Goal: Task Accomplishment & Management: Manage account settings

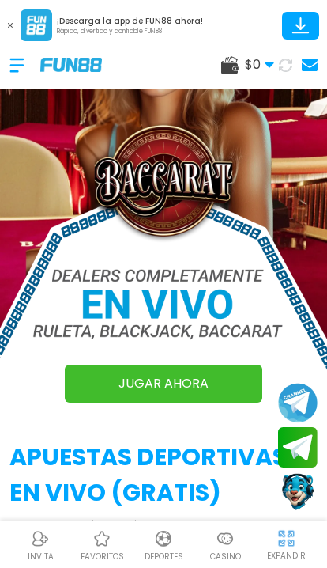
click at [15, 62] on div at bounding box center [24, 65] width 31 height 47
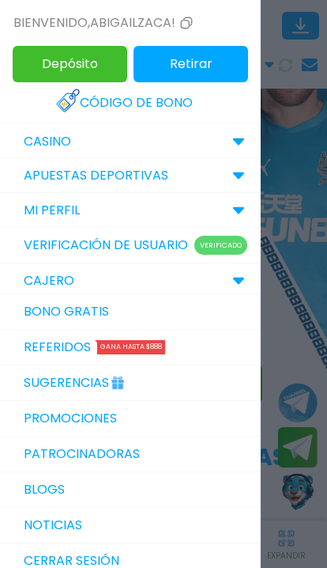
click at [80, 96] on img at bounding box center [68, 101] width 24 height 24
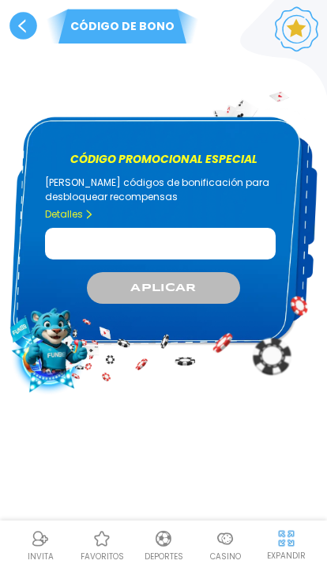
click at [75, 247] on input "Código promocional especial" at bounding box center [160, 244] width 231 height 32
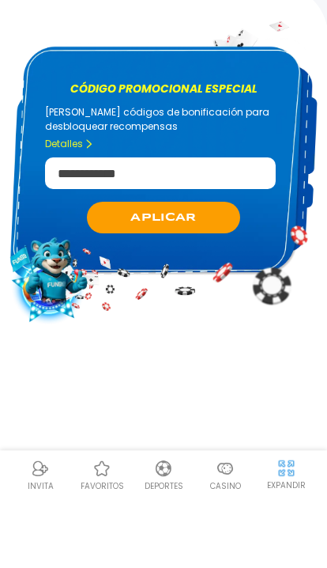
type input "**********"
click at [118, 272] on button "APLICAR" at bounding box center [163, 288] width 153 height 32
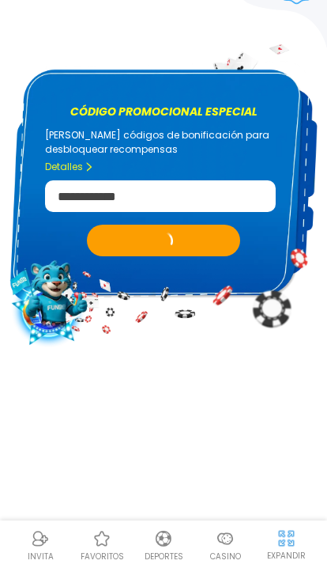
scroll to position [70, 0]
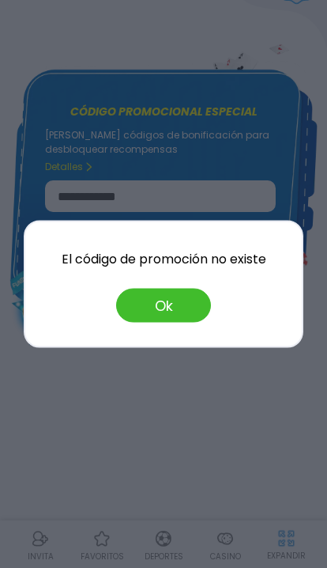
click at [133, 302] on button "Ok" at bounding box center [163, 306] width 95 height 34
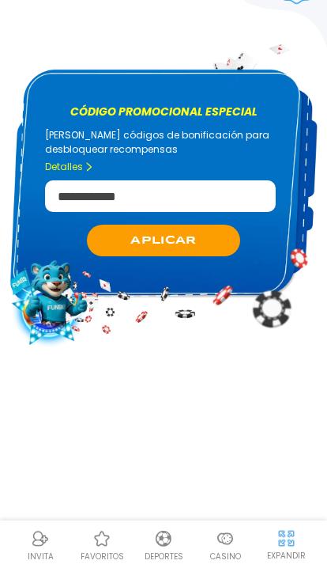
click at [221, 545] on img at bounding box center [225, 538] width 19 height 19
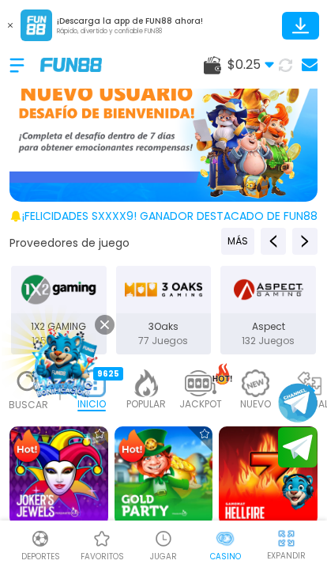
click at [17, 62] on div at bounding box center [24, 65] width 31 height 47
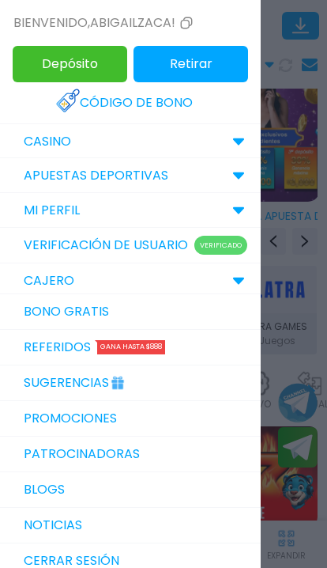
click at [318, 407] on div at bounding box center [163, 284] width 327 height 568
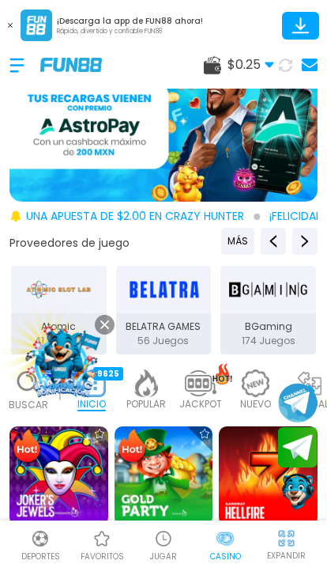
click at [23, 62] on div at bounding box center [24, 65] width 31 height 47
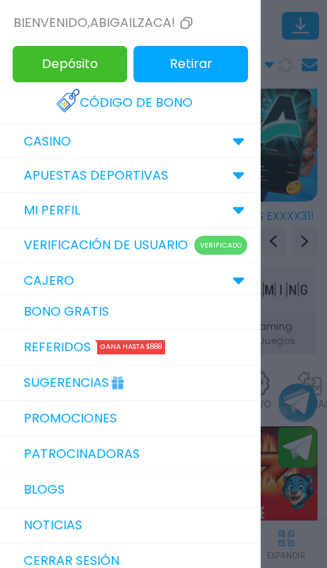
click at [80, 101] on img at bounding box center [68, 101] width 24 height 24
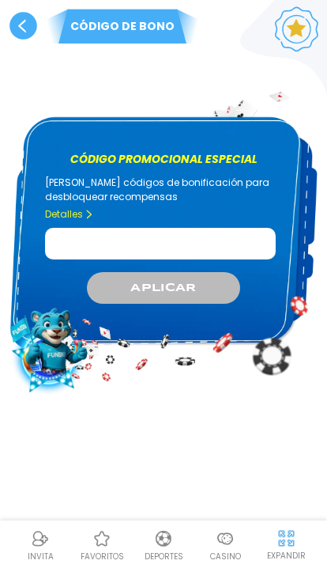
click at [82, 249] on input "Código promocional especial" at bounding box center [160, 244] width 231 height 32
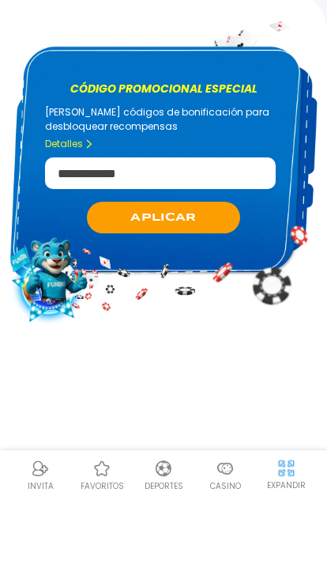
click at [108, 272] on button "APLICAR" at bounding box center [163, 288] width 153 height 32
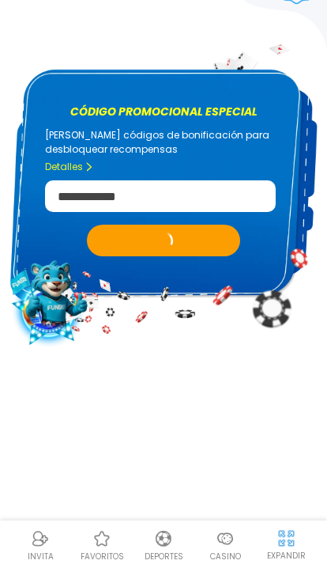
scroll to position [70, 0]
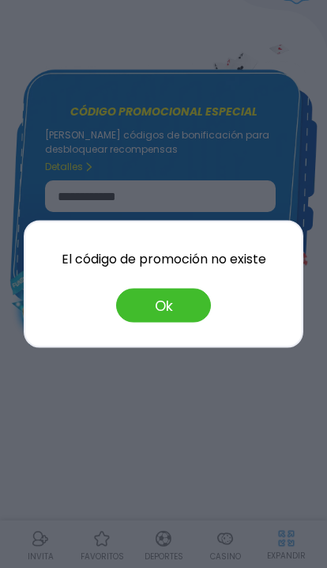
click at [164, 311] on button "Ok" at bounding box center [163, 306] width 95 height 34
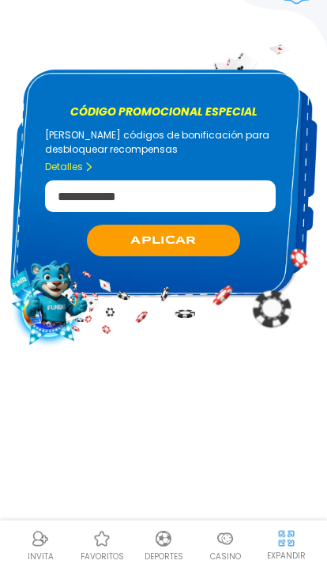
click at [149, 182] on input "**********" at bounding box center [160, 196] width 231 height 32
type input "**********"
click at [108, 225] on button "APLICAR" at bounding box center [163, 241] width 153 height 32
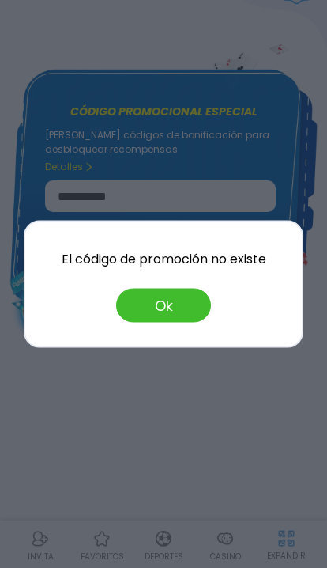
click at [151, 291] on button "Ok" at bounding box center [163, 306] width 95 height 34
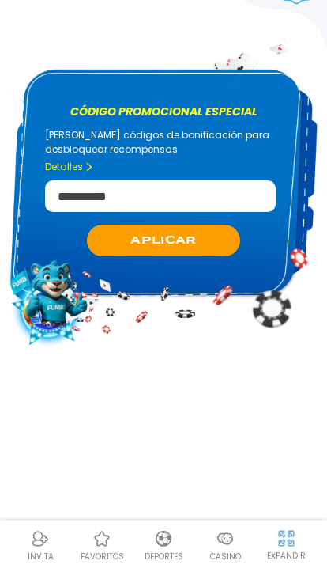
click at [221, 539] on img at bounding box center [225, 538] width 19 height 19
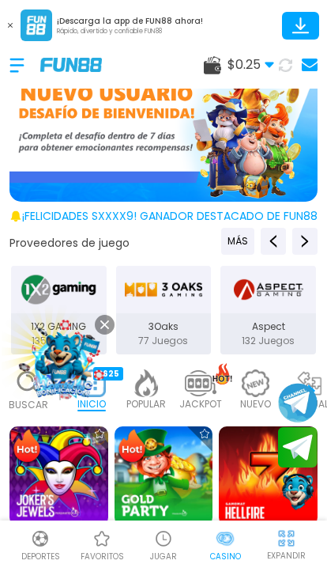
click at [307, 71] on link at bounding box center [307, 65] width 21 height 22
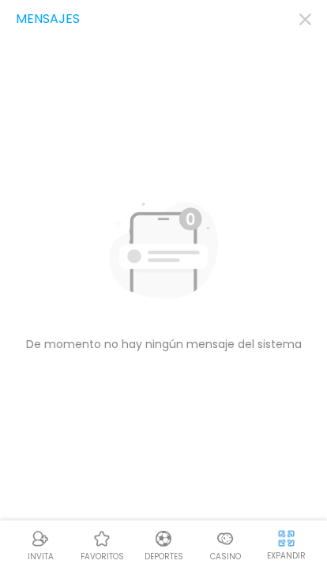
click at [310, 17] on icon "button" at bounding box center [306, 19] width 12 height 12
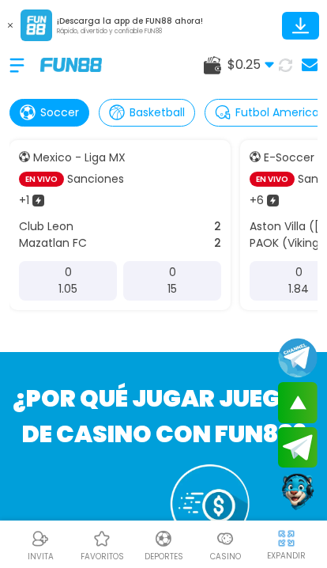
click at [220, 548] on img at bounding box center [225, 538] width 19 height 19
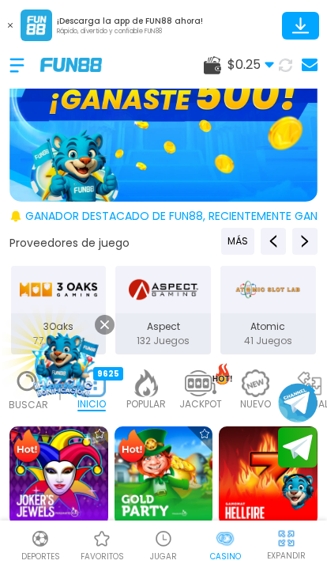
click at [18, 66] on div at bounding box center [24, 65] width 31 height 47
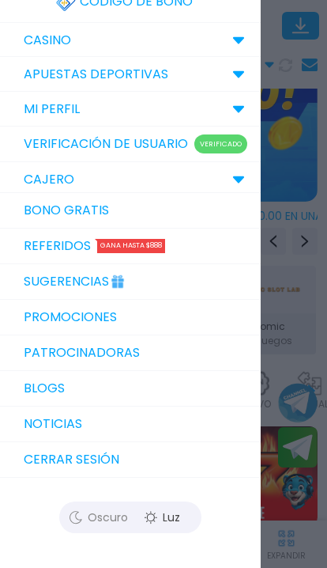
scroll to position [100, 0]
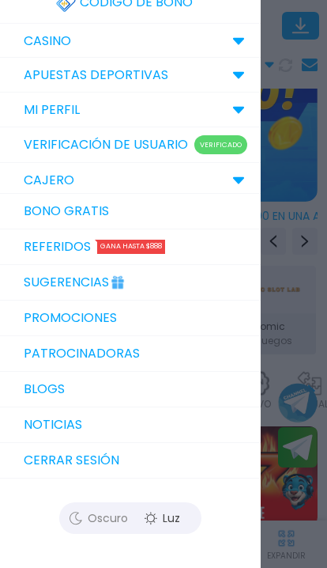
click at [145, 463] on button "Cerrar sesión" at bounding box center [130, 461] width 261 height 36
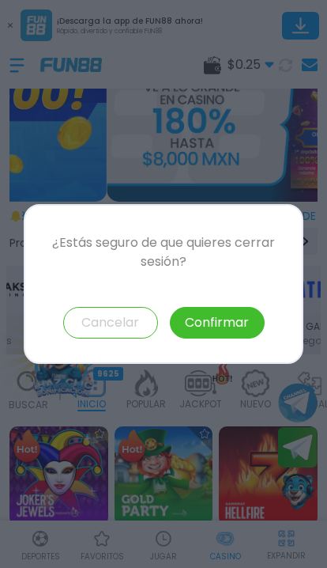
click at [228, 317] on button "Confirmar" at bounding box center [217, 323] width 95 height 32
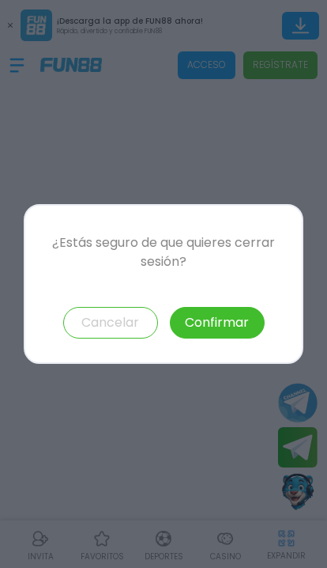
scroll to position [93, 0]
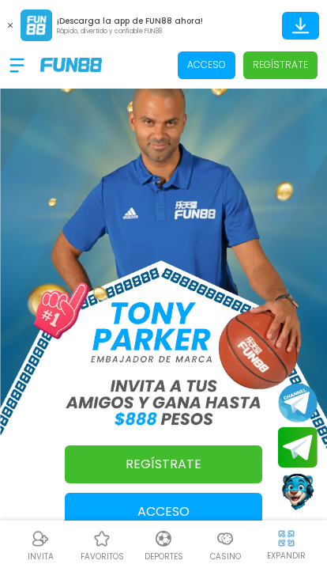
click at [218, 55] on span "Acceso" at bounding box center [207, 65] width 58 height 28
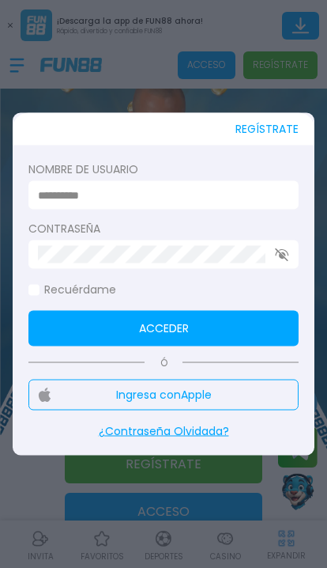
click at [225, 194] on input at bounding box center [159, 195] width 242 height 17
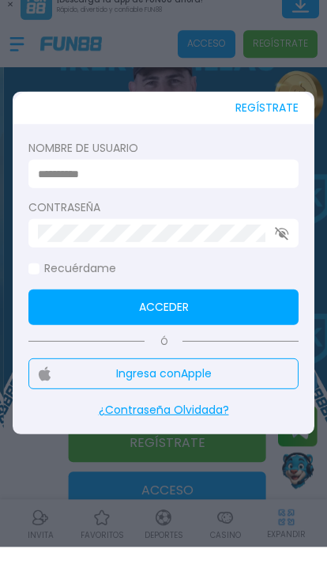
click at [102, 187] on input at bounding box center [159, 195] width 242 height 17
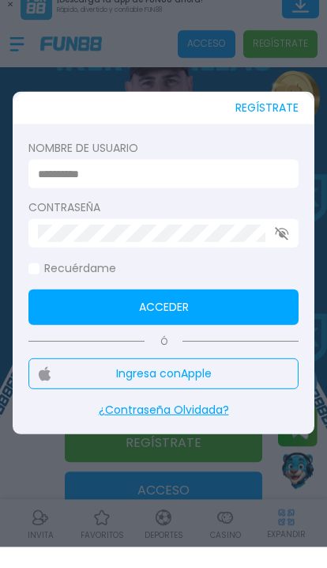
paste input "**********"
type input "**********"
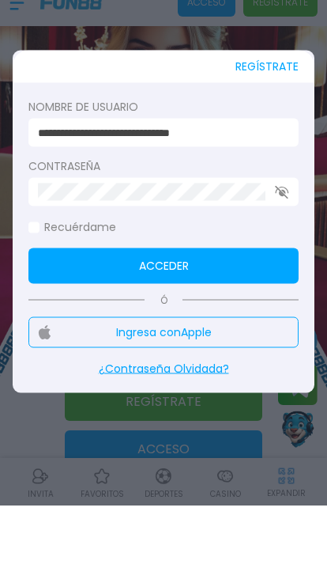
click at [50, 311] on button "Acceder" at bounding box center [163, 329] width 270 height 36
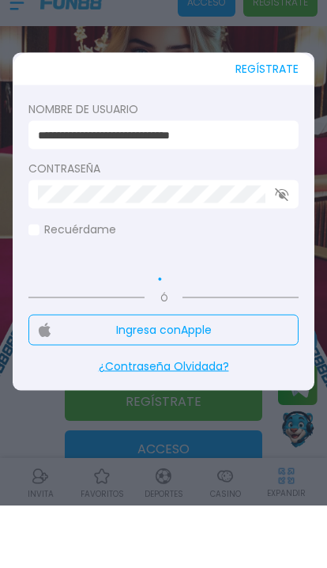
scroll to position [62, 0]
